Goal: Communication & Community: Answer question/provide support

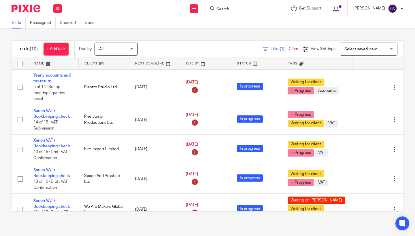
click at [241, 7] on input "Search" at bounding box center [242, 9] width 52 height 5
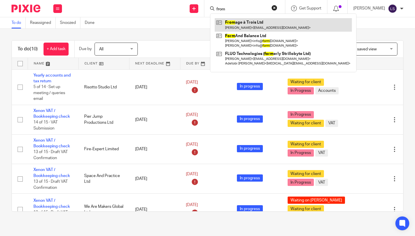
type input "from"
click at [252, 21] on link at bounding box center [283, 24] width 137 height 13
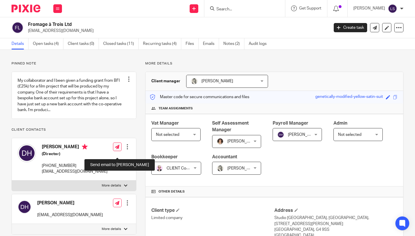
click at [117, 149] on icon at bounding box center [117, 147] width 4 height 4
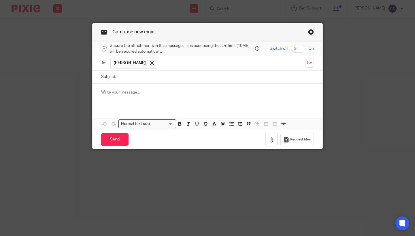
click at [141, 76] on input "Subject:" at bounding box center [216, 77] width 195 height 13
type input "Funding Circle"
click at [141, 105] on div at bounding box center [208, 95] width 230 height 22
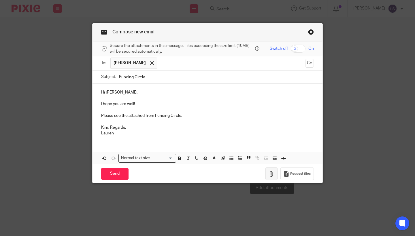
click at [269, 174] on icon "button" at bounding box center [272, 174] width 6 height 6
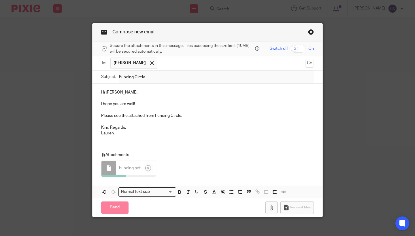
click at [170, 145] on div "Hi Daniel, I hope you are well! Please see the attached from Funding Circle. Ki…" at bounding box center [208, 141] width 230 height 114
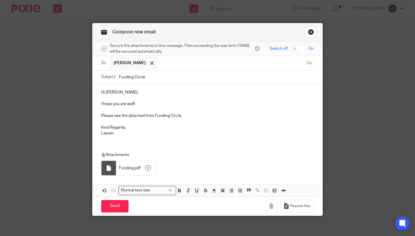
click at [139, 140] on div "Hi Daniel, I hope you are well! Please see the attached from Funding Circle. Ki…" at bounding box center [208, 112] width 230 height 57
click at [114, 206] on input "Send" at bounding box center [114, 206] width 27 height 12
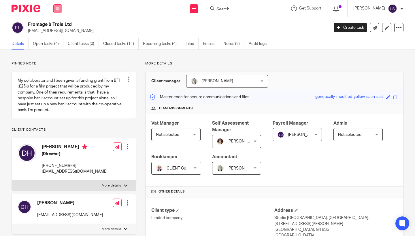
click at [59, 10] on icon at bounding box center [57, 8] width 3 height 3
click at [56, 35] on link "Email" at bounding box center [55, 35] width 10 height 4
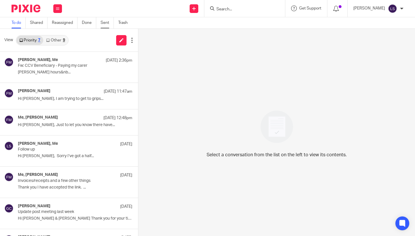
click at [105, 23] on link "Sent" at bounding box center [107, 22] width 13 height 11
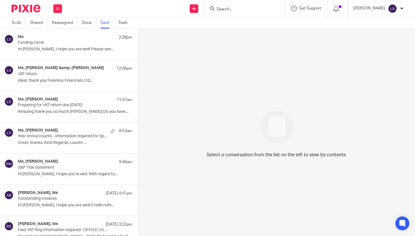
click at [73, 45] on p "Funding Circle" at bounding box center [64, 42] width 92 height 5
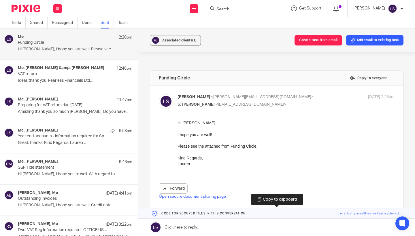
click at [356, 214] on link at bounding box center [276, 214] width 277 height 10
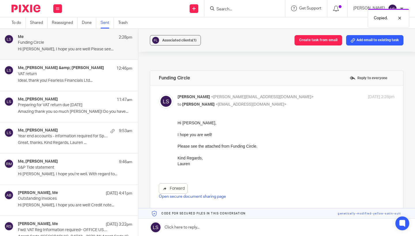
click at [306, 98] on p "Lauren Simmons <lauren@fearlessfinancials.co.uk>" at bounding box center [250, 97] width 145 height 6
checkbox input "false"
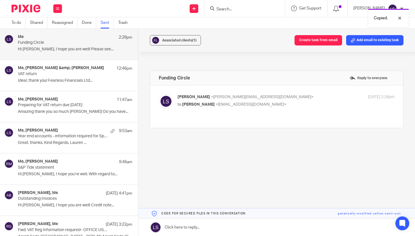
click at [215, 231] on link at bounding box center [276, 227] width 277 height 17
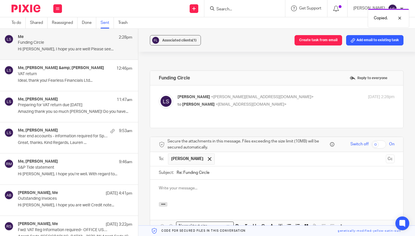
scroll to position [60, 0]
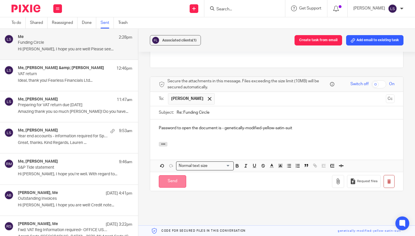
click at [175, 178] on input "Send" at bounding box center [172, 182] width 27 height 12
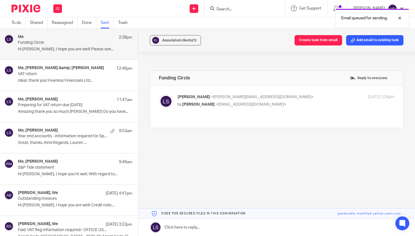
click at [62, 10] on div "Work Email Clients Team Reports Settings" at bounding box center [58, 8] width 20 height 17
click at [56, 37] on link "Email" at bounding box center [55, 35] width 10 height 4
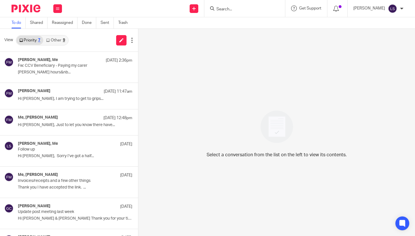
click at [55, 40] on link "Other 9" at bounding box center [55, 40] width 25 height 9
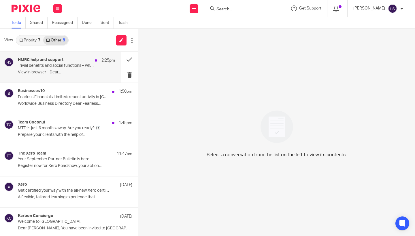
click at [53, 65] on p "Trivial benefits and social functions – what you need to know" at bounding box center [57, 65] width 78 height 5
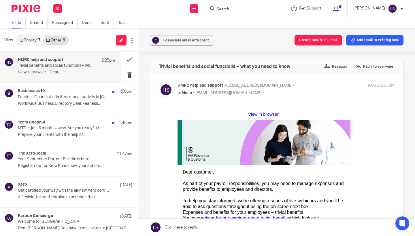
click at [125, 61] on button at bounding box center [129, 59] width 17 height 15
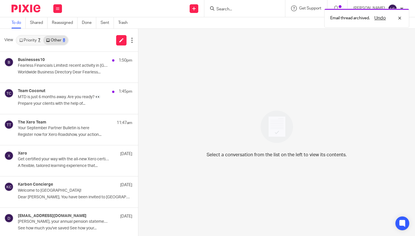
click at [75, 64] on p "Fearless Financials Limited: recent activity in Glasgow" at bounding box center [64, 65] width 92 height 5
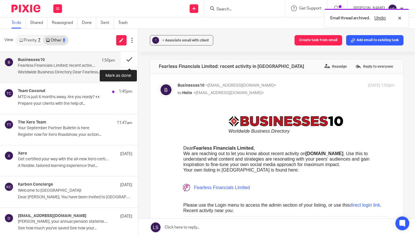
click at [125, 61] on button at bounding box center [129, 59] width 17 height 15
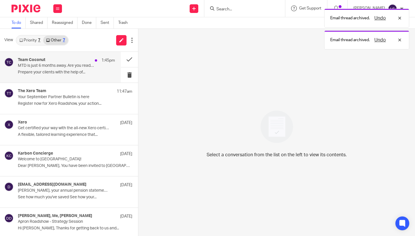
click at [82, 62] on div "Team Coconut 1:45pm" at bounding box center [66, 61] width 97 height 6
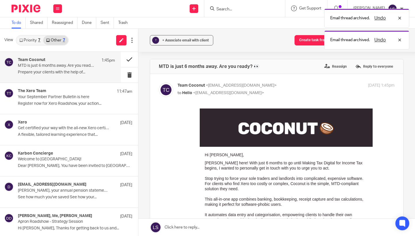
click at [123, 60] on button at bounding box center [129, 59] width 17 height 15
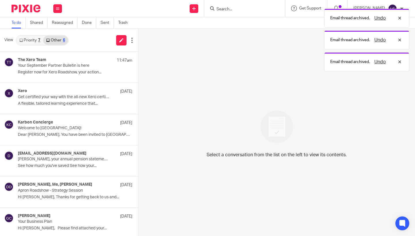
click at [37, 42] on link "Priority 7" at bounding box center [29, 40] width 27 height 9
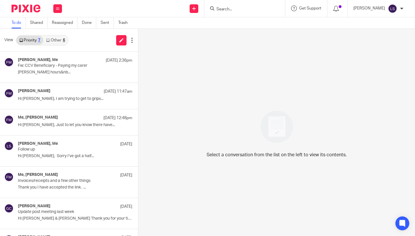
click at [232, 7] on input "Search" at bounding box center [242, 9] width 52 height 5
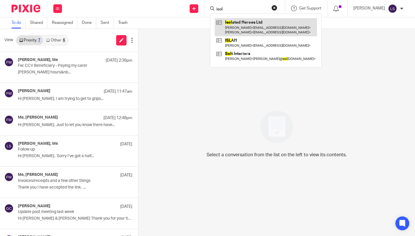
type input "isol"
click at [238, 30] on link at bounding box center [266, 27] width 102 height 18
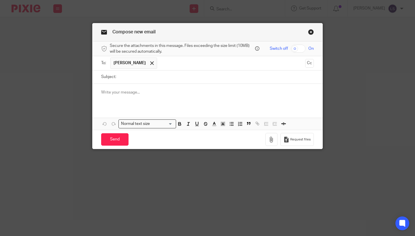
click at [140, 78] on input "Subject:" at bounding box center [216, 77] width 195 height 13
type input "Penalty for failure to deliver Corporation Tax Return"
click at [309, 61] on button "Cc" at bounding box center [309, 63] width 9 height 9
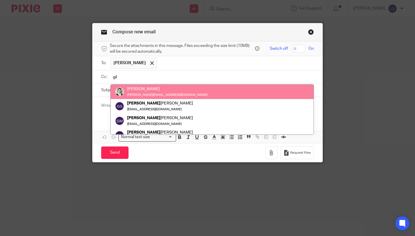
type input "gil"
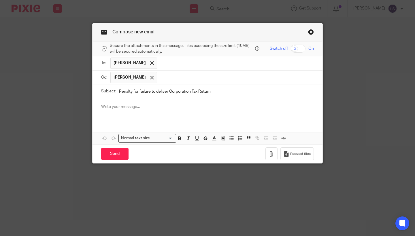
click at [132, 112] on div at bounding box center [208, 109] width 230 height 22
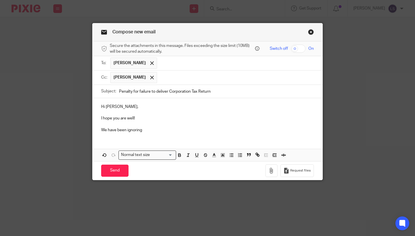
drag, startPoint x: 149, startPoint y: 131, endPoint x: 91, endPoint y: 131, distance: 58.3
click at [91, 131] on div "Compose new email Secure the attachments in this message. Files exceeding the s…" at bounding box center [207, 118] width 415 height 236
click at [256, 127] on p "Due to unpaid fees we have been ignoring letters with regards to Corporation Ta…" at bounding box center [207, 130] width 213 height 6
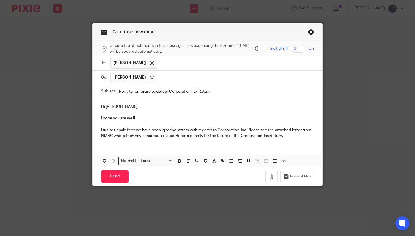
click at [181, 136] on p "Due to unpaid fees we have been ignoring letters with regards to Corporation Ta…" at bounding box center [207, 133] width 213 height 12
drag, startPoint x: 183, startPoint y: 143, endPoint x: 185, endPoint y: 147, distance: 4.4
click at [185, 147] on div "Hi [PERSON_NAME], I hope you are well! Due to unpaid fees we have been ignoring…" at bounding box center [208, 132] width 230 height 69
click at [294, 136] on p "Due to unpaid fees we have been ignoring letters with regards to Corporation Ta…" at bounding box center [207, 133] width 213 height 12
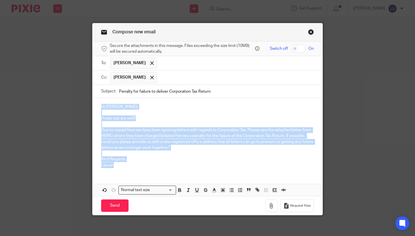
drag, startPoint x: 123, startPoint y: 166, endPoint x: 100, endPoint y: 106, distance: 63.4
click at [100, 106] on div "Hi [PERSON_NAME], I hope you are well! Due to unpaid fees we have been ignoring…" at bounding box center [208, 135] width 230 height 74
copy div "Hi [PERSON_NAME], I hope you are well! Due to unpaid fees we have been ignoring…"
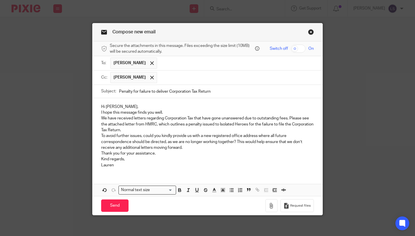
click at [132, 106] on p "Hi [PERSON_NAME]," at bounding box center [207, 107] width 213 height 6
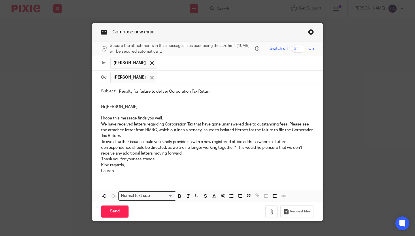
click at [174, 116] on p "I hope this message finds you well." at bounding box center [207, 119] width 213 height 6
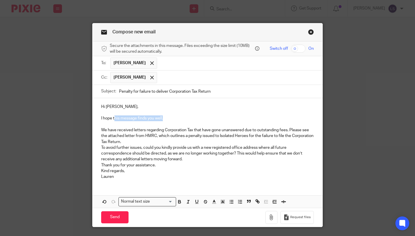
drag, startPoint x: 179, startPoint y: 116, endPoint x: 114, endPoint y: 118, distance: 64.6
click at [114, 118] on p "I hope this message finds you well." at bounding box center [207, 119] width 213 height 6
click at [100, 131] on div "Hi [PERSON_NAME], I hope you are well! We have received letters regarding Corpo…" at bounding box center [208, 141] width 230 height 86
click at [100, 148] on div "Hi [PERSON_NAME], I hope you are well! We have received letters regarding Corpo…" at bounding box center [208, 141] width 230 height 86
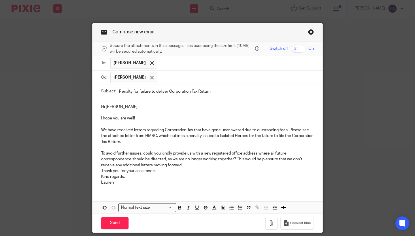
click at [100, 170] on div "Hi [PERSON_NAME], I hope you are well! We have received letters regarding Corpo…" at bounding box center [208, 144] width 230 height 92
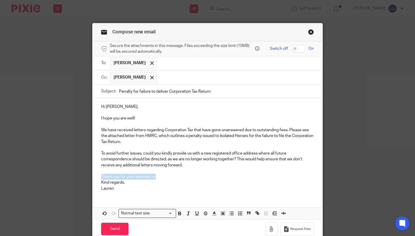
drag, startPoint x: 161, startPoint y: 176, endPoint x: 98, endPoint y: 176, distance: 62.6
click at [98, 176] on div "Hi [PERSON_NAME], I hope you are well! We have received letters regarding Corpo…" at bounding box center [208, 147] width 230 height 98
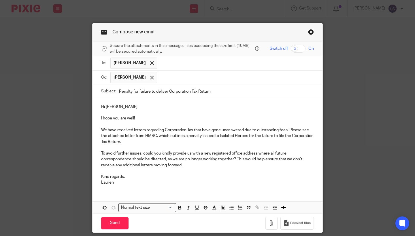
click at [112, 176] on p "Kind regards, [PERSON_NAME]" at bounding box center [207, 180] width 213 height 12
click at [117, 178] on p "Kind Regards, [PERSON_NAME]" at bounding box center [207, 180] width 213 height 12
click at [148, 182] on p "Kind Regards, [PERSON_NAME]" at bounding box center [207, 180] width 213 height 12
click at [98, 154] on div "Hi [PERSON_NAME], I hope you are well! We have received letters regarding Corpo…" at bounding box center [208, 144] width 230 height 92
click at [159, 120] on p "I hope you are well!" at bounding box center [207, 119] width 213 height 6
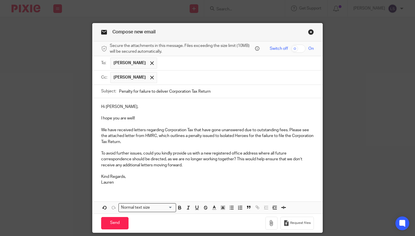
click at [358, 112] on div "Compose new email Secure the attachments in this message. Files exceeding the s…" at bounding box center [207, 118] width 415 height 236
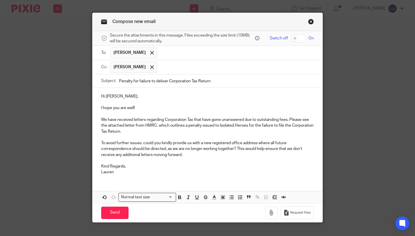
scroll to position [12, 0]
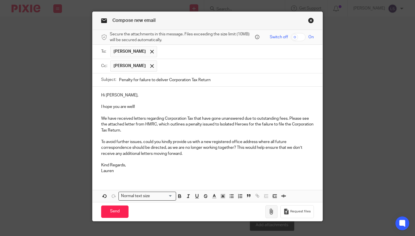
click at [273, 211] on icon "button" at bounding box center [272, 212] width 6 height 6
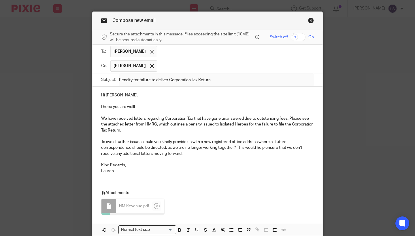
click at [177, 186] on div "Attachments HM Revenue . pdf" at bounding box center [208, 202] width 230 height 34
click at [183, 185] on div "Attachments HM Revenue . pdf" at bounding box center [208, 202] width 230 height 34
click at [189, 181] on div "Hi [PERSON_NAME], I hope you are well! We have received letters regarding Corpo…" at bounding box center [208, 161] width 230 height 149
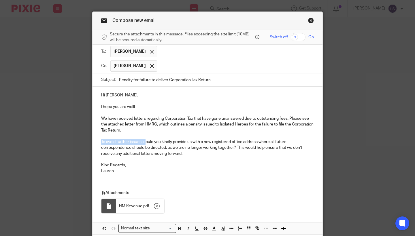
drag, startPoint x: 146, startPoint y: 142, endPoint x: 83, endPoint y: 142, distance: 63.7
click at [83, 142] on div "Compose new email Secure the attachments in this message. Files exceeding the s…" at bounding box center [207, 118] width 415 height 236
click at [143, 163] on p "Kind Regards, [PERSON_NAME]" at bounding box center [207, 169] width 213 height 12
click at [356, 131] on div "Compose new email Secure the attachments in this message. Files exceeding the s…" at bounding box center [207, 118] width 415 height 236
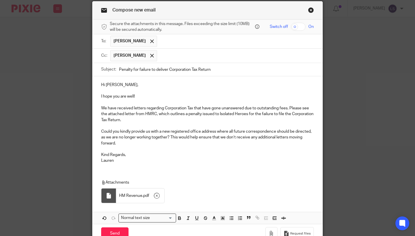
scroll to position [23, 0]
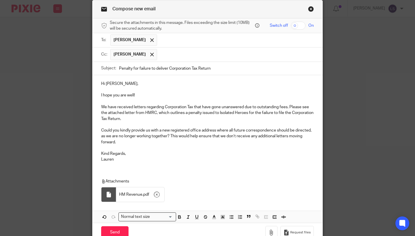
click at [363, 135] on div "Compose new email Secure the attachments in this message. Files exceeding the s…" at bounding box center [207, 118] width 415 height 236
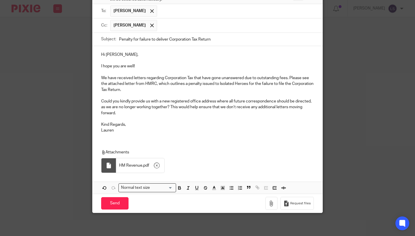
scroll to position [50, 0]
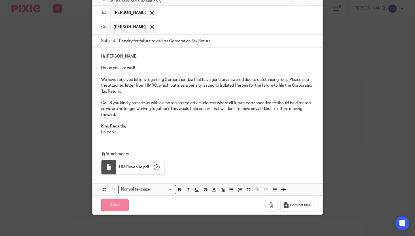
click at [116, 204] on input "Send" at bounding box center [114, 205] width 27 height 12
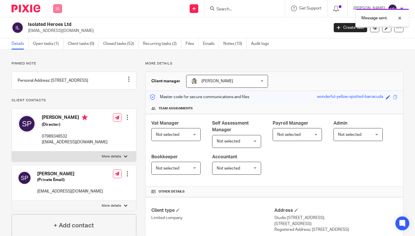
click at [54, 5] on button at bounding box center [57, 8] width 9 height 9
click at [56, 34] on link "Email" at bounding box center [55, 35] width 10 height 4
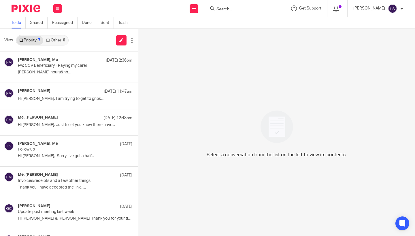
click at [61, 41] on link "Other 6" at bounding box center [55, 40] width 25 height 9
